Goal: Register for event/course

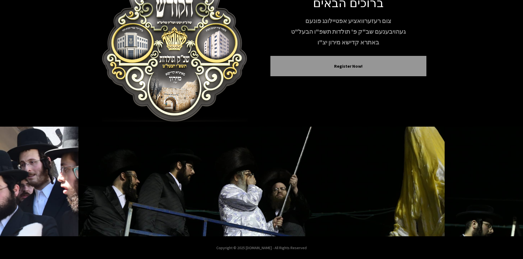
scroll to position [47, 0]
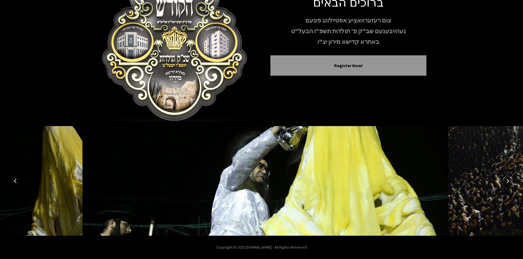
click at [505, 182] on icon "Next image" at bounding box center [507, 181] width 4 height 4
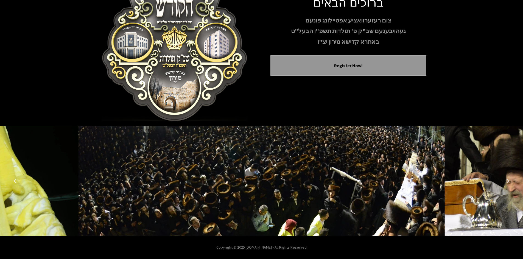
click at [505, 182] on icon "Next image" at bounding box center [507, 181] width 4 height 4
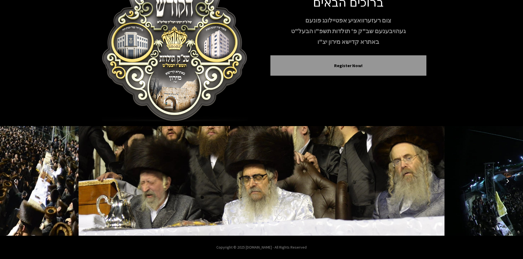
click at [505, 182] on icon "Next image" at bounding box center [507, 181] width 4 height 4
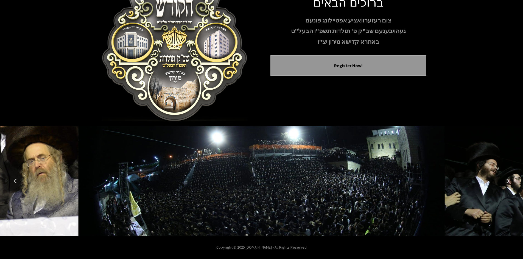
click at [505, 182] on icon "Next image" at bounding box center [507, 181] width 4 height 4
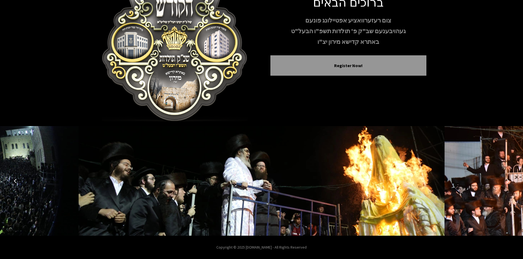
click at [505, 182] on icon "Next image" at bounding box center [507, 181] width 4 height 4
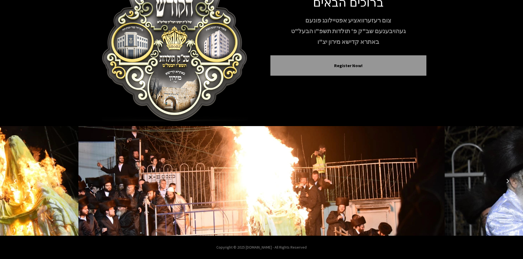
click at [505, 182] on icon "Next image" at bounding box center [507, 181] width 4 height 4
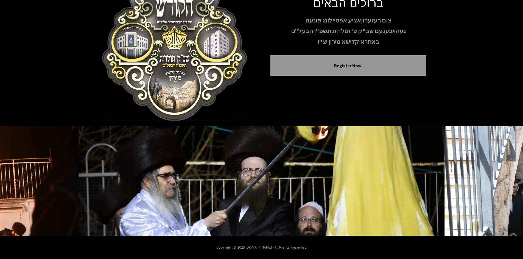
click at [505, 182] on icon "Next image" at bounding box center [507, 181] width 4 height 4
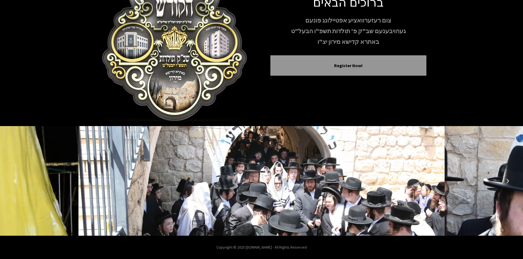
click at [505, 182] on button "Next image" at bounding box center [507, 181] width 13 height 13
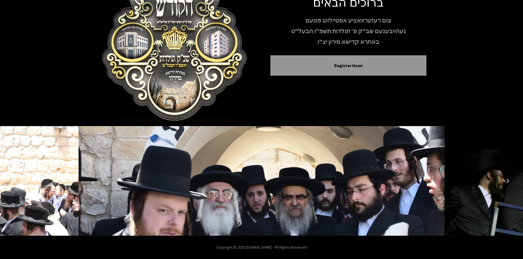
click at [503, 182] on button "Next image" at bounding box center [507, 181] width 13 height 13
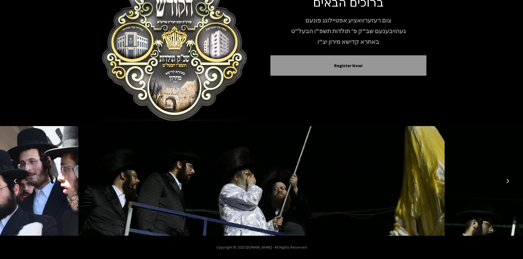
click at [503, 182] on button "Next image" at bounding box center [507, 181] width 13 height 13
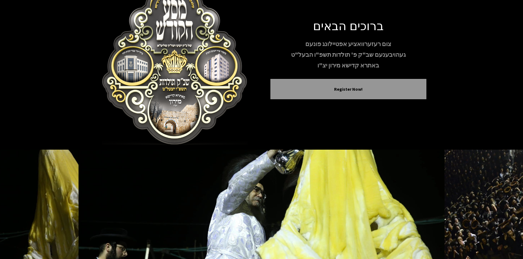
scroll to position [0, 0]
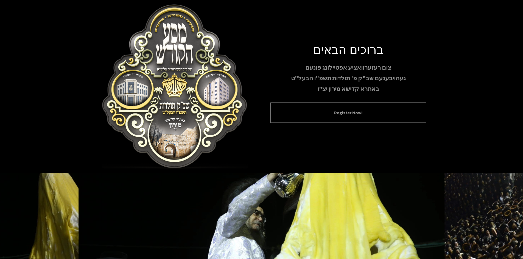
click at [372, 113] on button "Register Now!" at bounding box center [348, 113] width 142 height 7
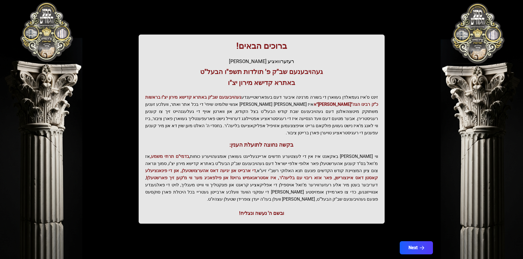
scroll to position [58, 0]
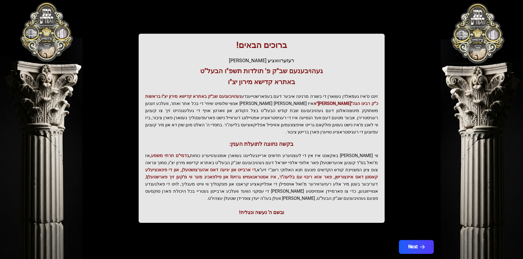
click at [417, 240] on button "Next" at bounding box center [416, 247] width 35 height 14
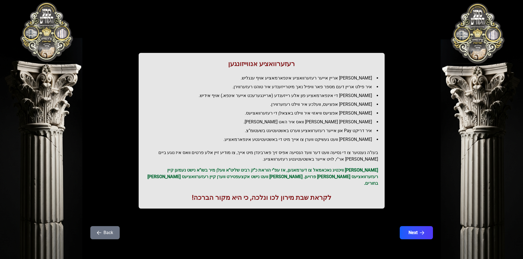
scroll to position [0, 0]
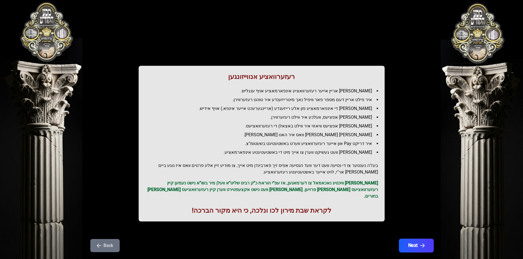
click at [413, 240] on button "Next" at bounding box center [416, 246] width 35 height 14
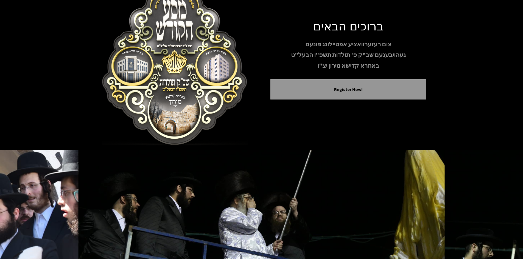
scroll to position [47, 0]
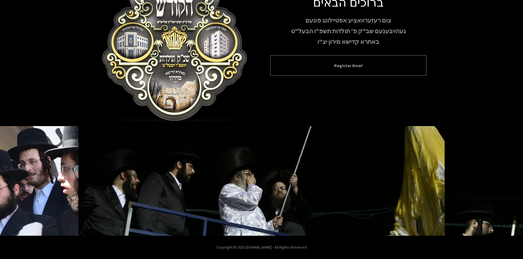
click at [348, 65] on button "Register Now!" at bounding box center [348, 65] width 142 height 7
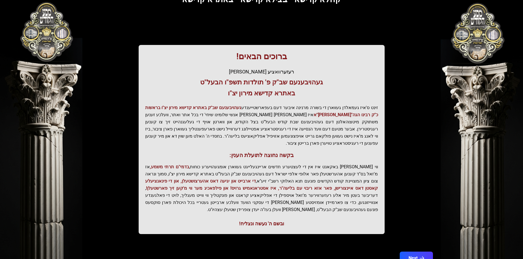
scroll to position [58, 0]
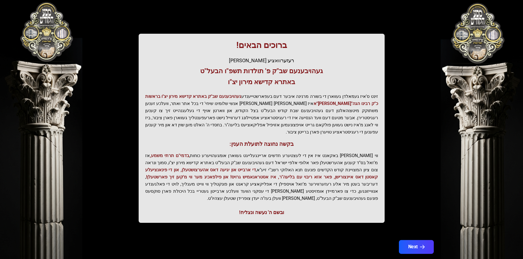
click at [416, 240] on button "Next" at bounding box center [416, 247] width 35 height 14
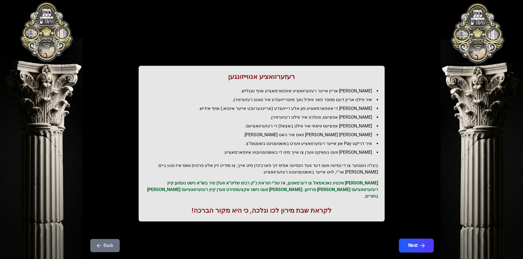
click at [410, 239] on button "Next" at bounding box center [416, 246] width 35 height 14
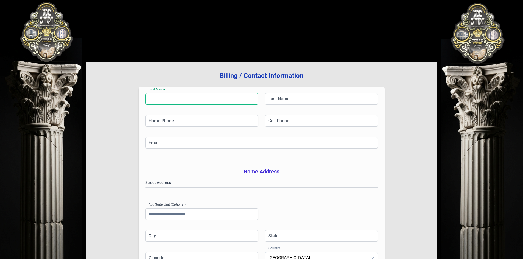
click at [204, 101] on input "First Name" at bounding box center [201, 99] width 113 height 12
